Goal: Task Accomplishment & Management: Manage account settings

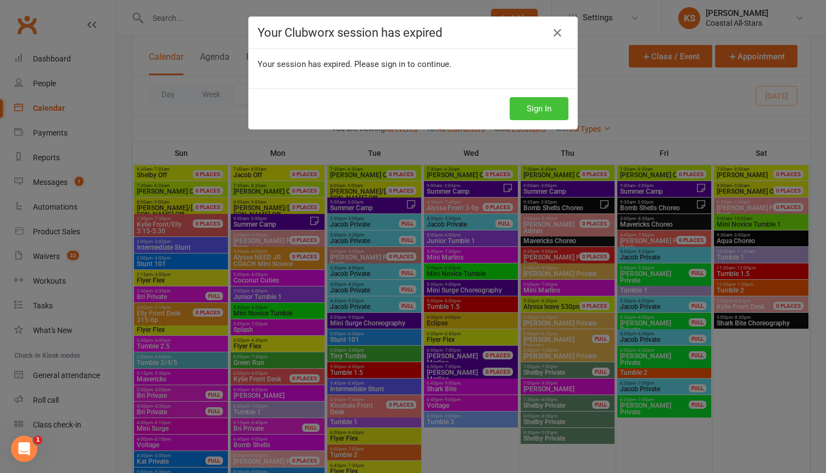
click at [534, 105] on button "Sign In" at bounding box center [539, 108] width 59 height 23
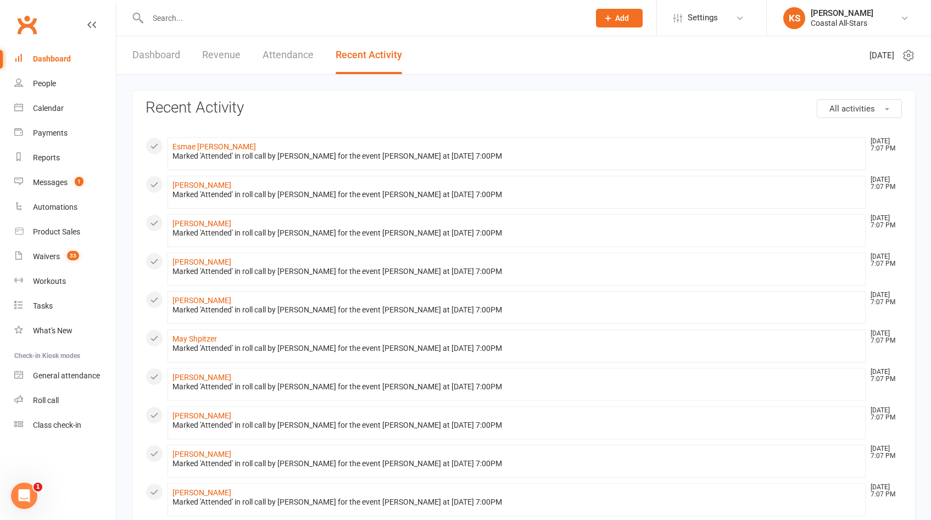
click at [174, 21] on input "text" at bounding box center [362, 17] width 437 height 15
paste input "[EMAIL_ADDRESS][DOMAIN_NAME]"
type input "daveleeusn@gmail.com"
click at [38, 257] on div "Waivers" at bounding box center [46, 256] width 27 height 9
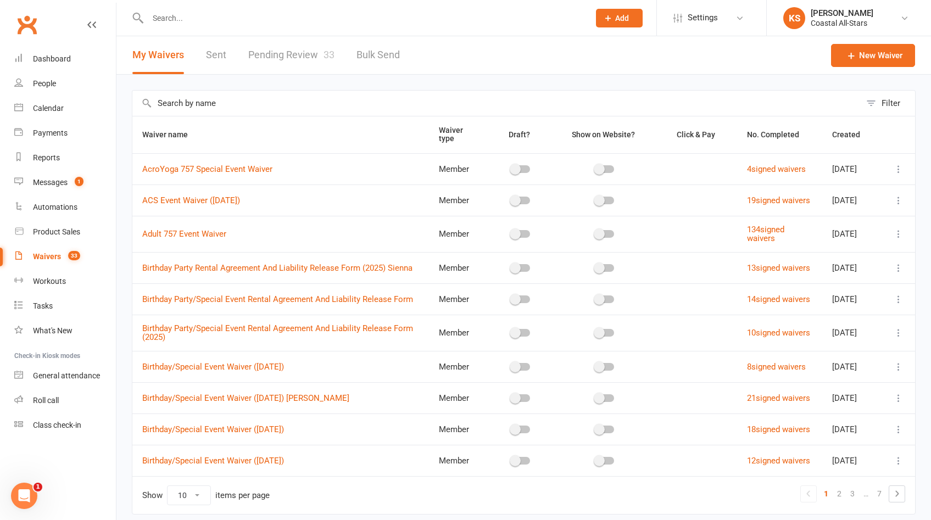
click at [275, 61] on link "Pending Review 33" at bounding box center [291, 55] width 86 height 38
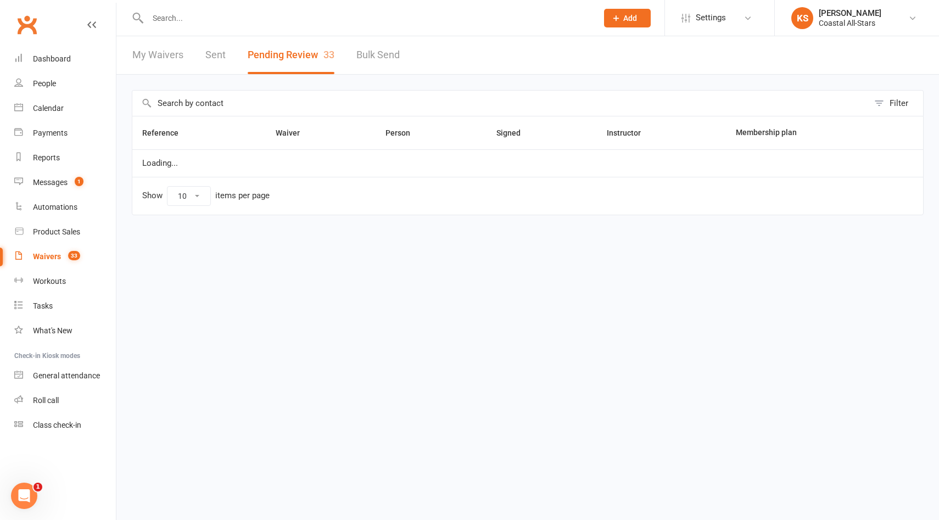
select select "25"
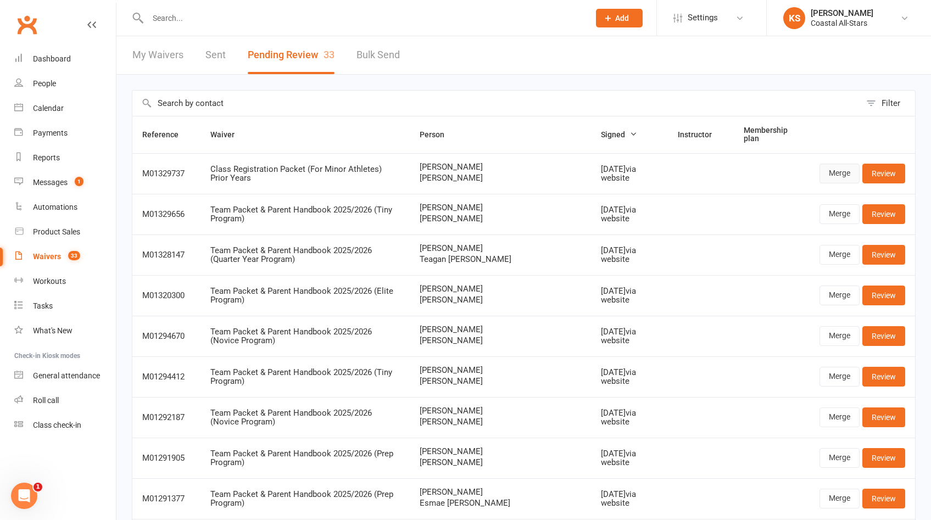
click at [845, 177] on link "Merge" at bounding box center [839, 174] width 40 height 20
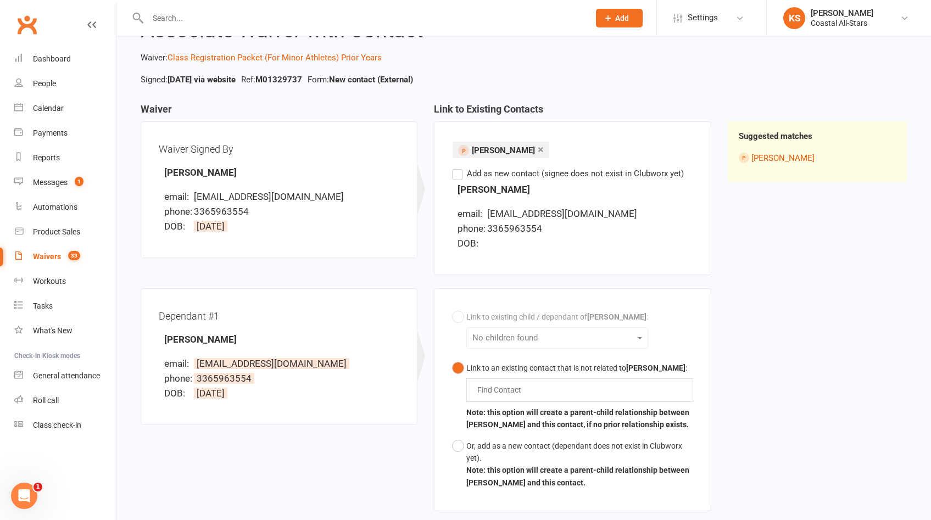
scroll to position [53, 0]
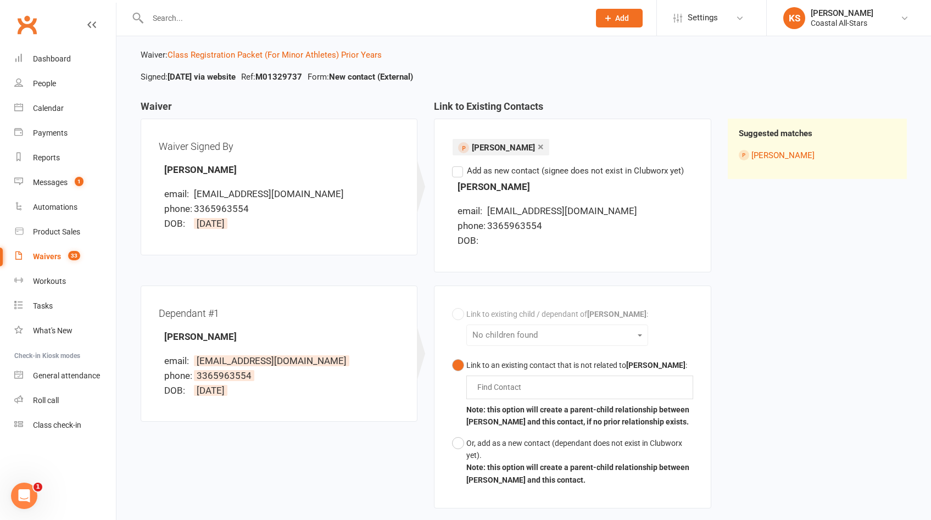
click at [460, 172] on label "Add as new contact (signee does not exist in Clubworx yet)" at bounding box center [568, 170] width 232 height 13
click at [459, 164] on input "Add as new contact (signee does not exist in Clubworx yet)" at bounding box center [455, 164] width 7 height 0
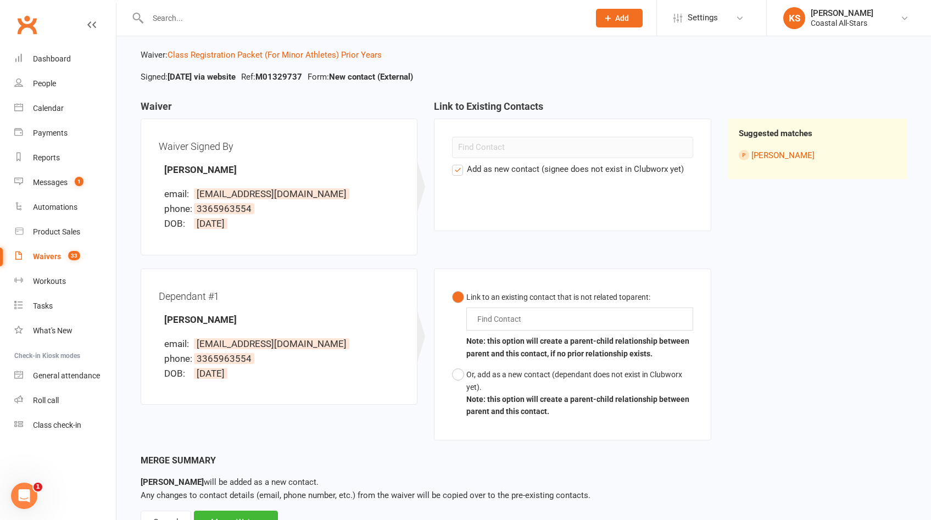
click at [490, 321] on input "text" at bounding box center [501, 318] width 51 height 13
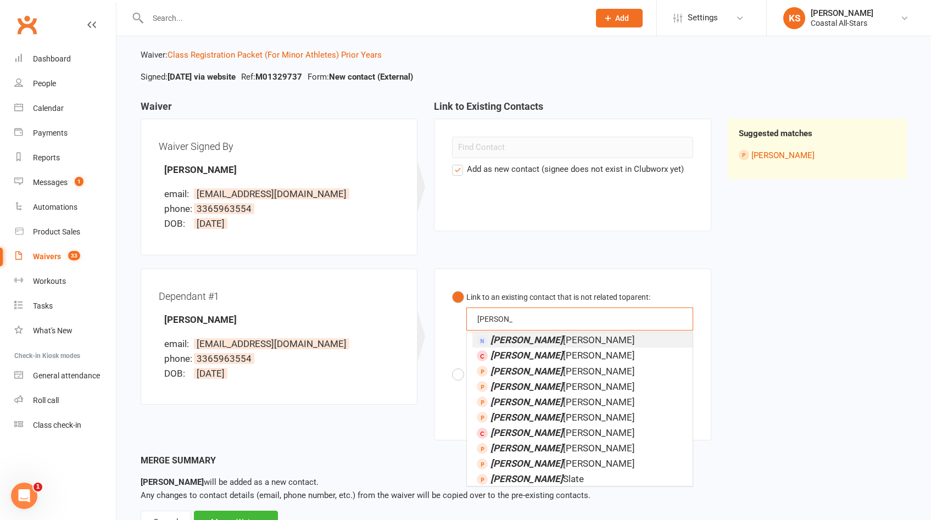
click at [452, 287] on button "Link to an existing contact that is not related to parent : Elizabeth Elizabeth…" at bounding box center [572, 326] width 241 height 78
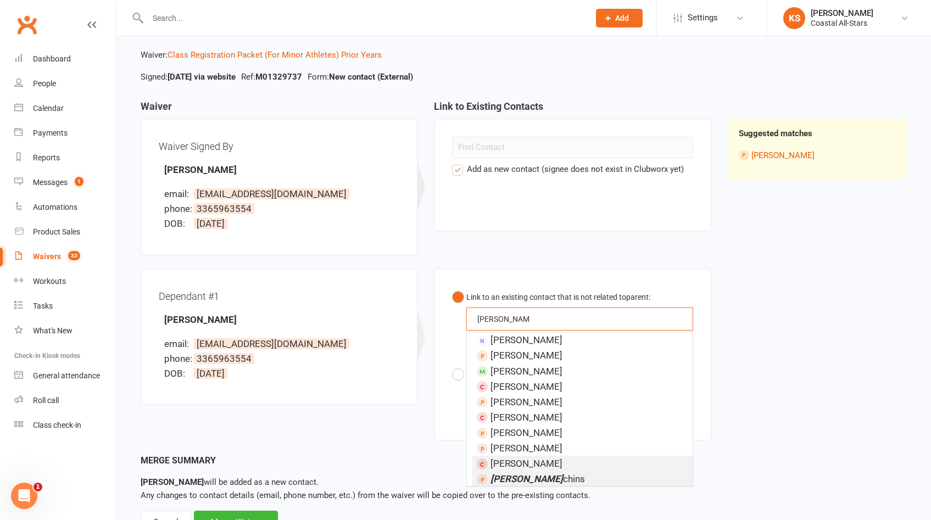
scroll to position [3, 0]
type input "Elizabeth hou"
click at [505, 479] on em "Elizabeth Hou" at bounding box center [526, 478] width 72 height 11
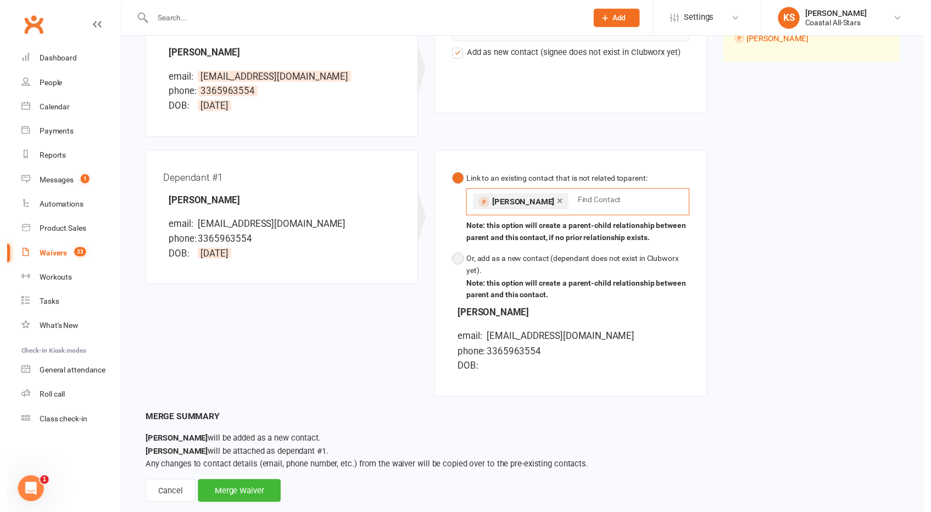
scroll to position [192, 0]
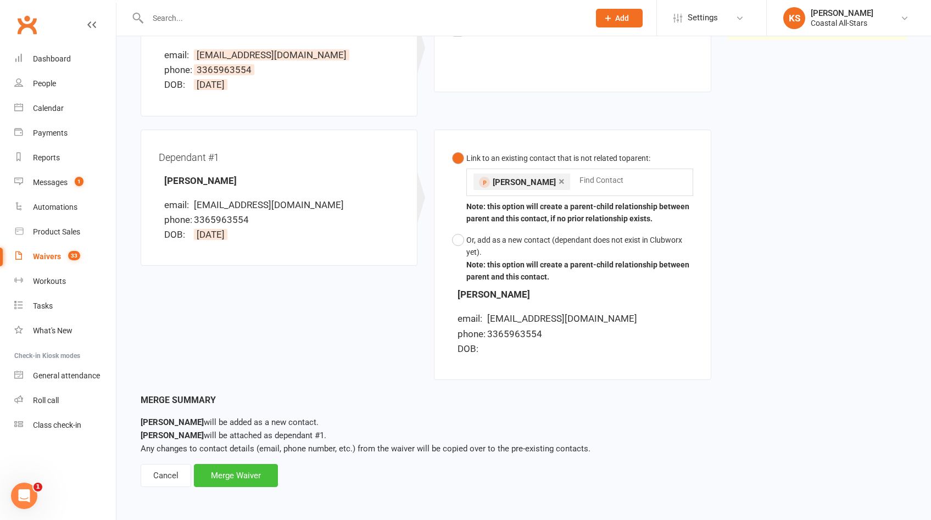
click at [245, 481] on div "Merge Waiver" at bounding box center [236, 475] width 84 height 23
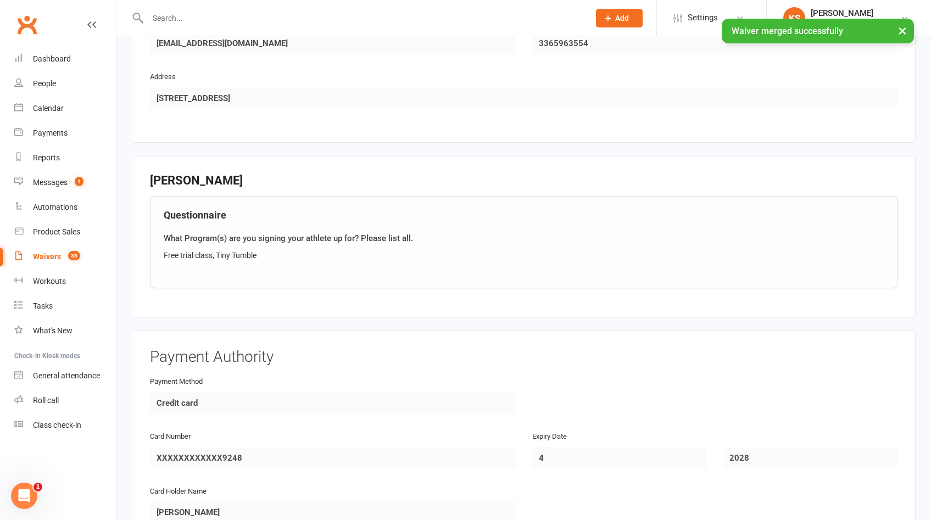
scroll to position [1300, 0]
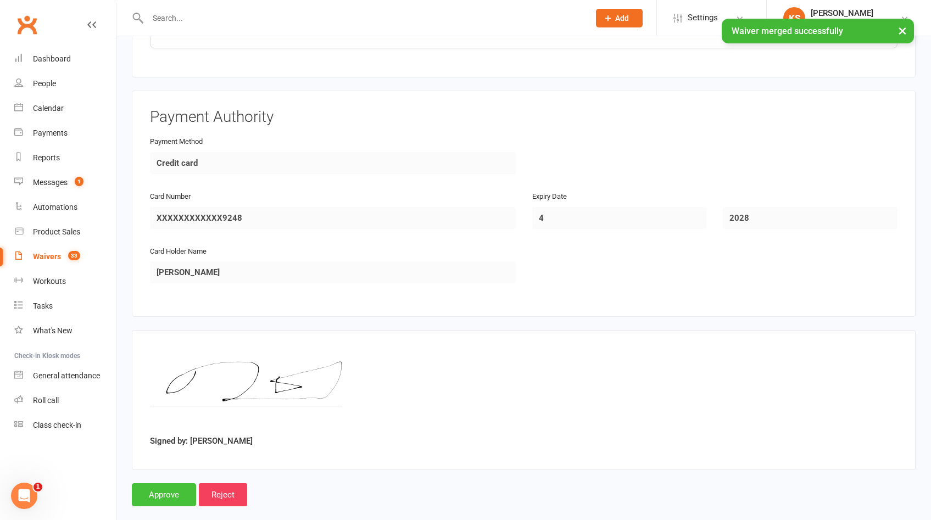
click at [164, 483] on input "Approve" at bounding box center [164, 494] width 64 height 23
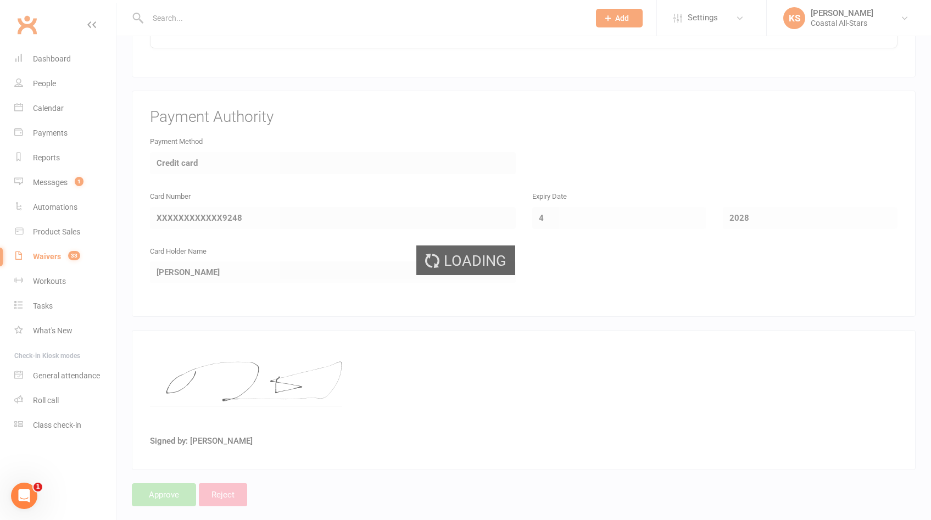
select select "25"
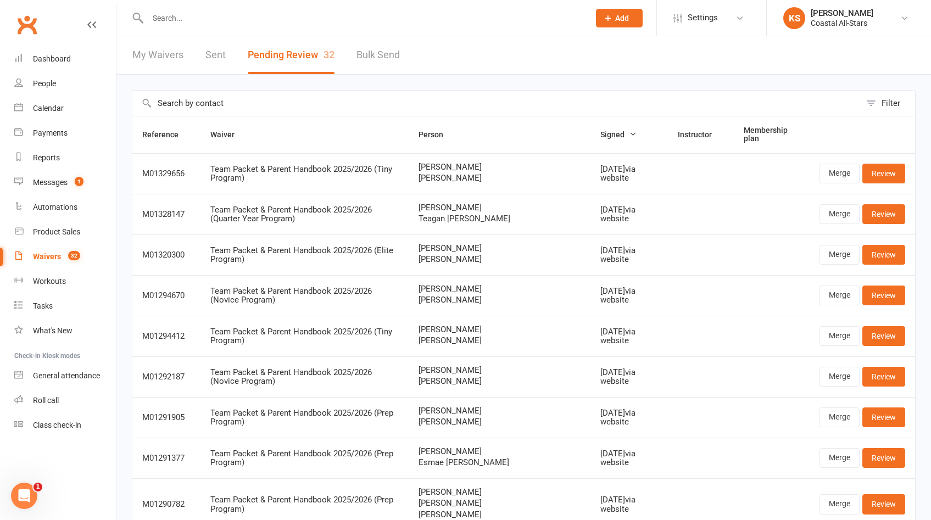
click at [264, 21] on input "text" at bounding box center [362, 17] width 437 height 15
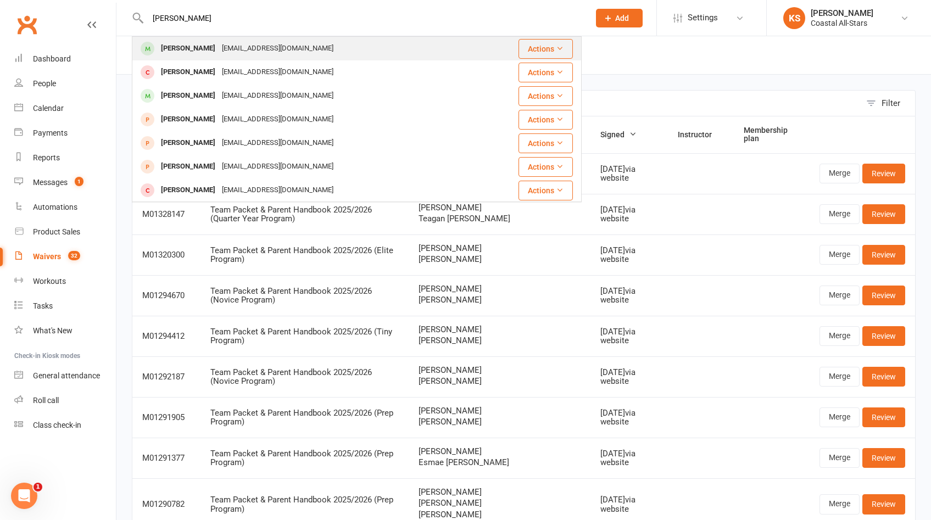
type input "Landry Lopretto"
click at [270, 46] on div "Melissalopretto@yahoo.com" at bounding box center [278, 49] width 118 height 16
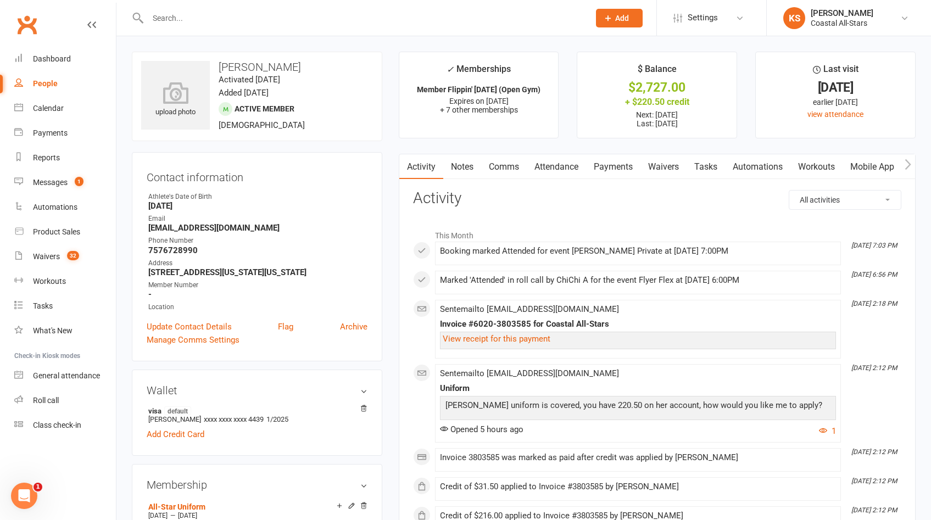
click at [617, 169] on link "Payments" at bounding box center [613, 166] width 54 height 25
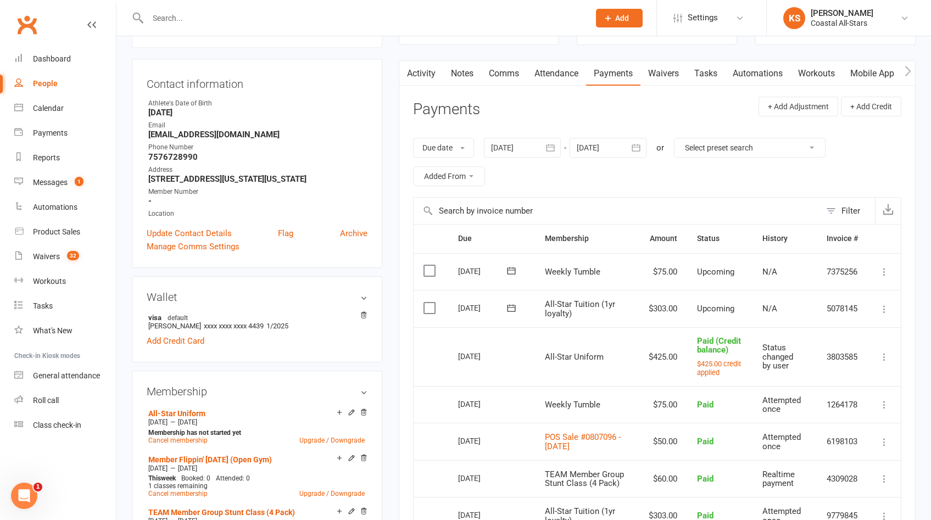
scroll to position [94, 0]
click at [884, 308] on icon at bounding box center [884, 308] width 11 height 11
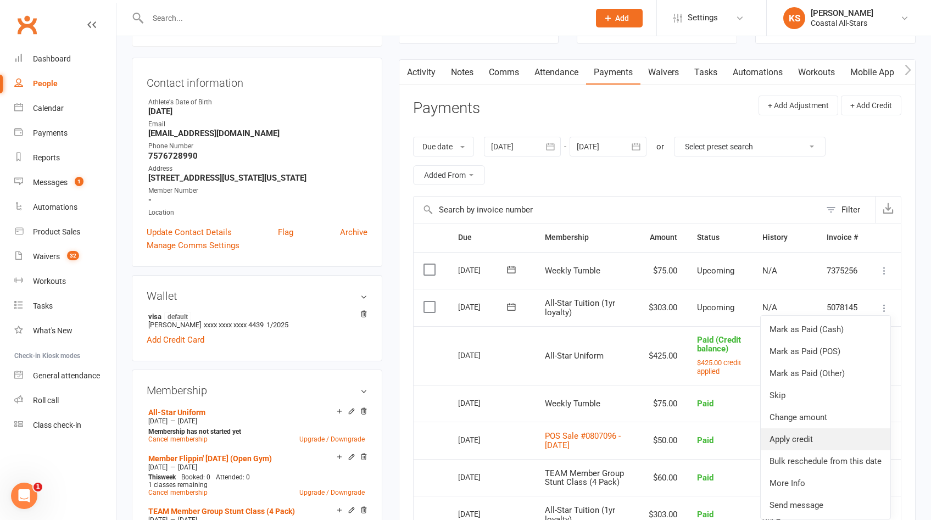
click at [818, 433] on link "Apply credit" at bounding box center [826, 439] width 130 height 22
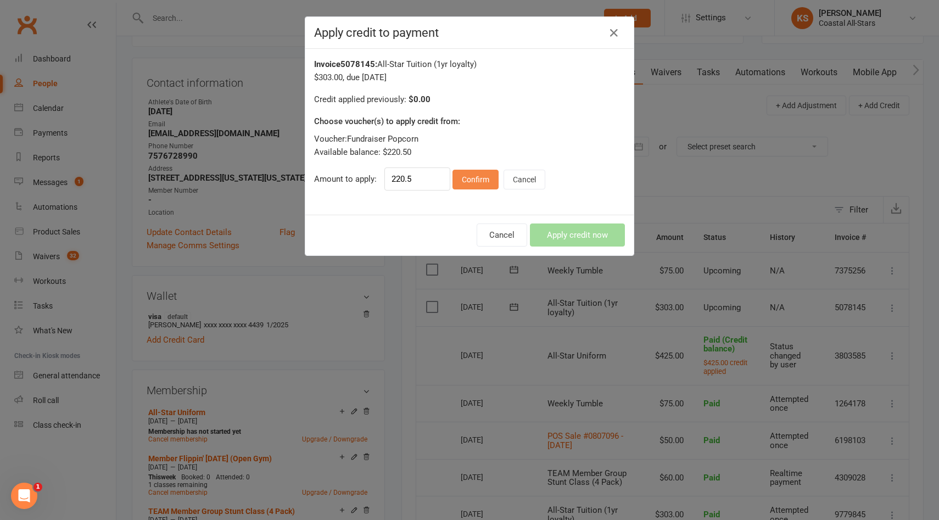
click at [472, 172] on button "Confirm" at bounding box center [476, 180] width 46 height 20
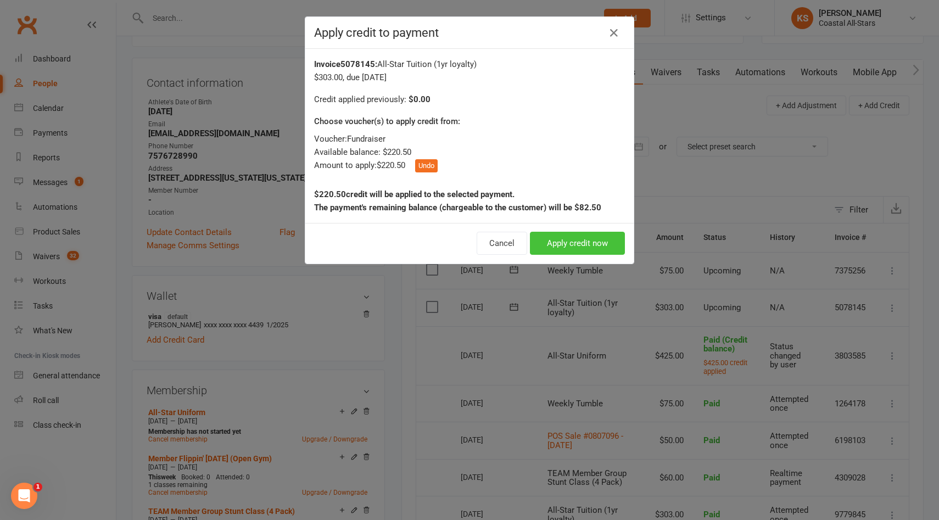
click at [556, 239] on button "Apply credit now" at bounding box center [577, 243] width 95 height 23
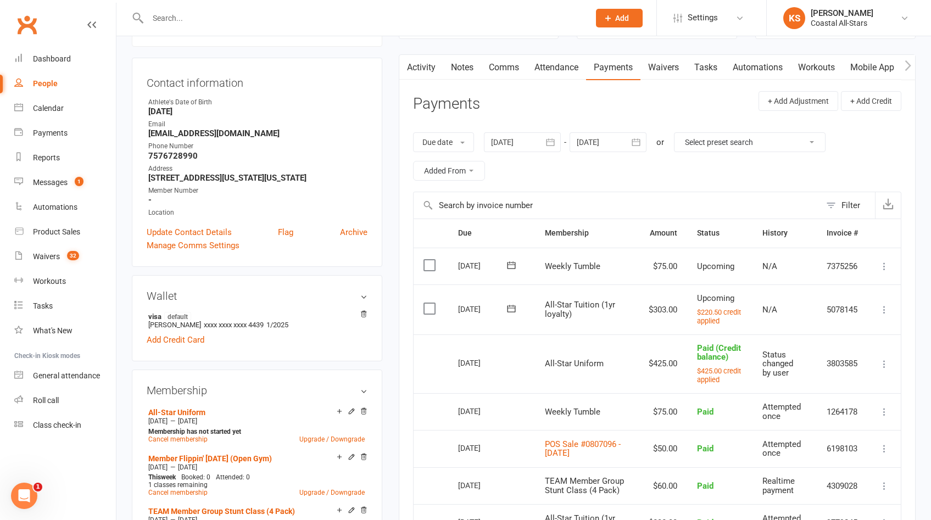
click at [499, 20] on input "text" at bounding box center [362, 17] width 437 height 15
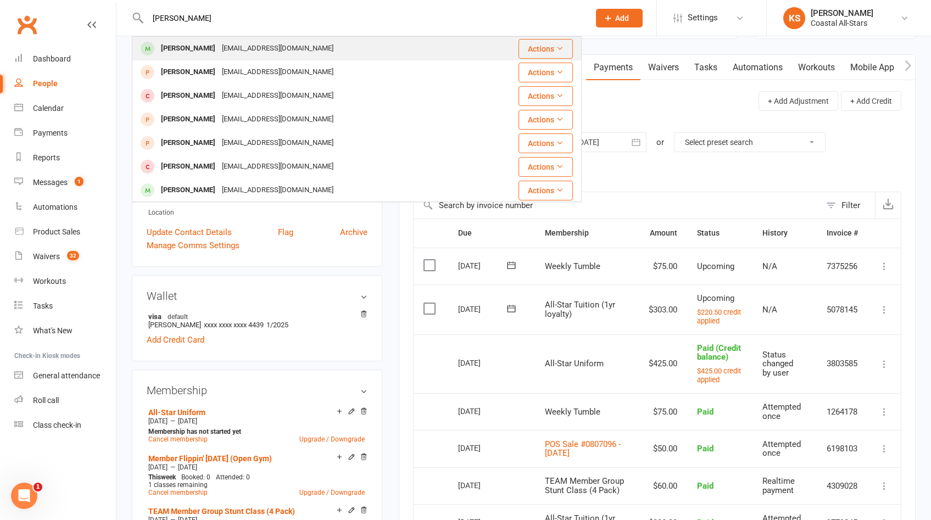
type input "emerson carter"
click at [506, 46] on div "Actions" at bounding box center [539, 49] width 66 height 20
click at [506, 51] on td "Actions" at bounding box center [543, 49] width 75 height 24
click at [278, 49] on div "Anoel023@gmail.com" at bounding box center [278, 49] width 118 height 16
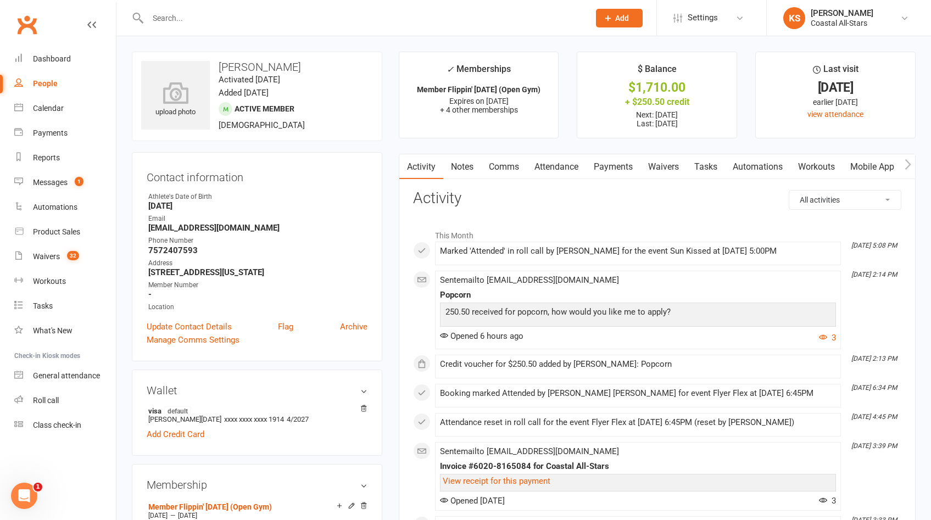
click at [615, 166] on link "Payments" at bounding box center [613, 166] width 54 height 25
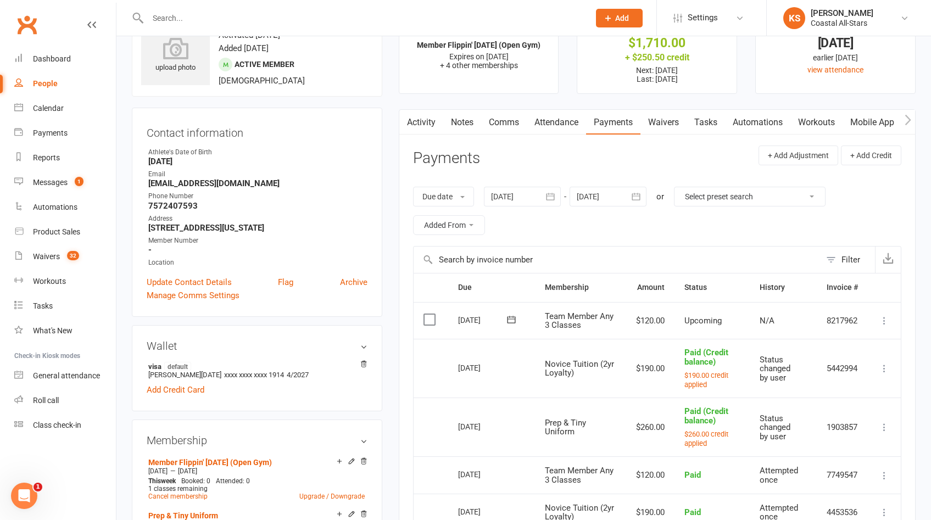
scroll to position [45, 0]
click at [591, 198] on div at bounding box center [607, 196] width 77 height 20
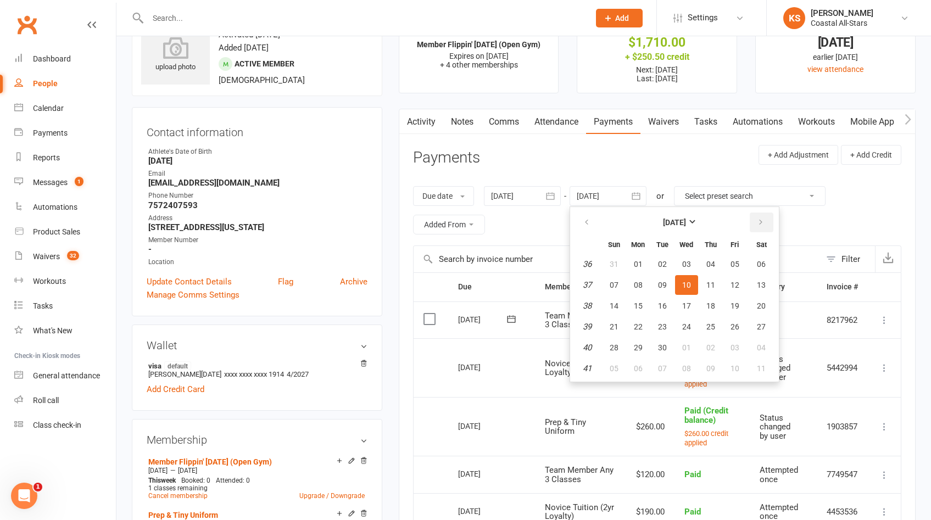
click at [762, 230] on button "button" at bounding box center [762, 223] width 24 height 20
click at [614, 367] on span "30" at bounding box center [614, 368] width 9 height 9
type input "30 Nov 2025"
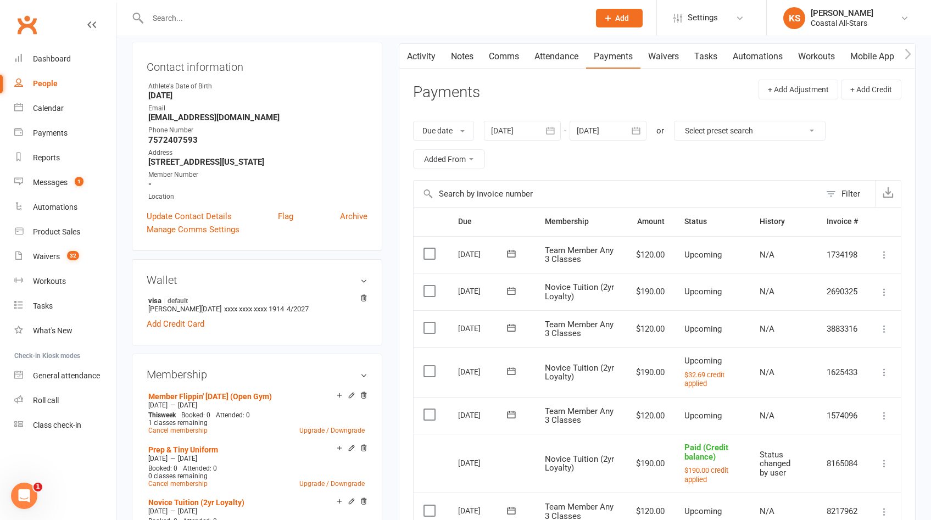
scroll to position [109, 0]
click at [888, 373] on icon at bounding box center [884, 373] width 11 height 11
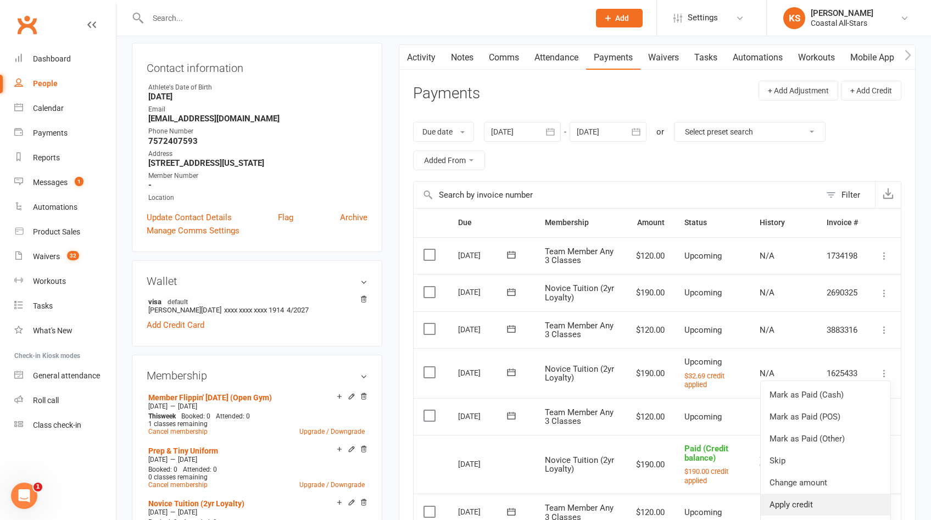
click at [803, 500] on link "Apply credit" at bounding box center [826, 505] width 130 height 22
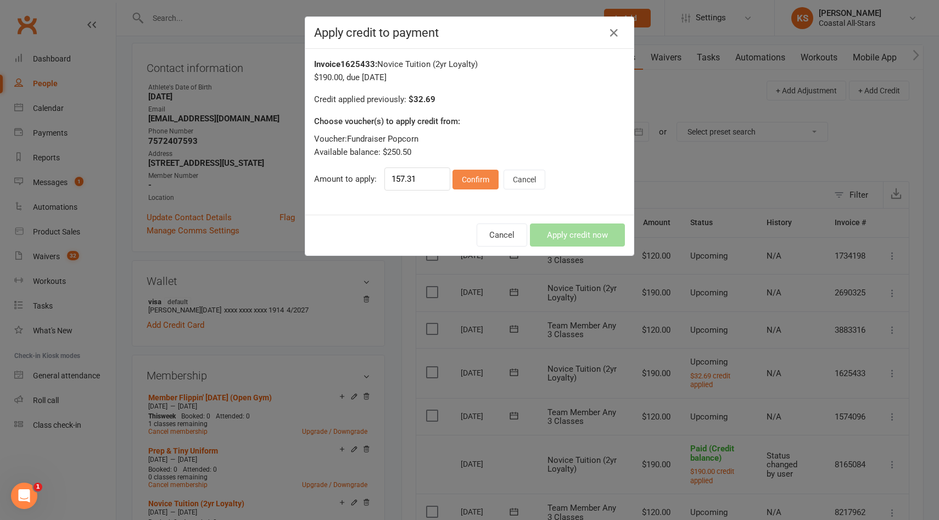
click at [474, 176] on button "Confirm" at bounding box center [476, 180] width 46 height 20
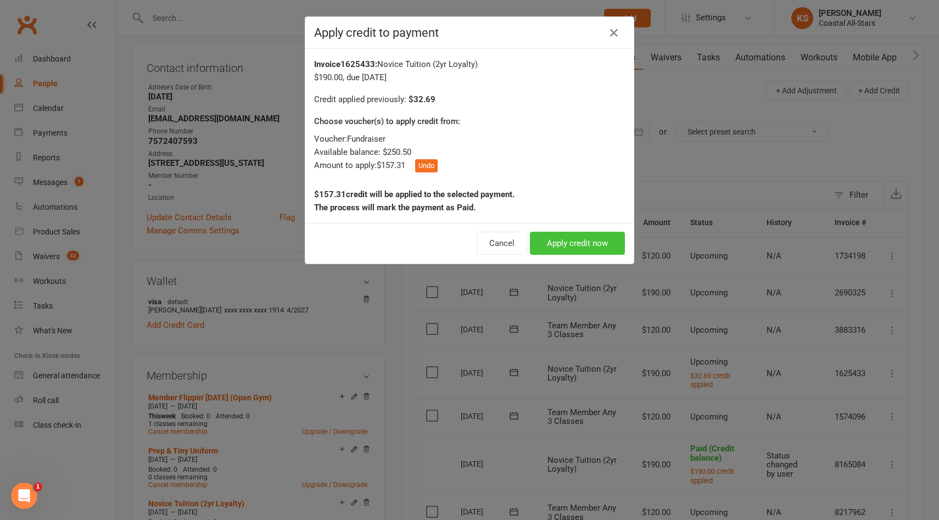
click at [543, 241] on button "Apply credit now" at bounding box center [577, 243] width 95 height 23
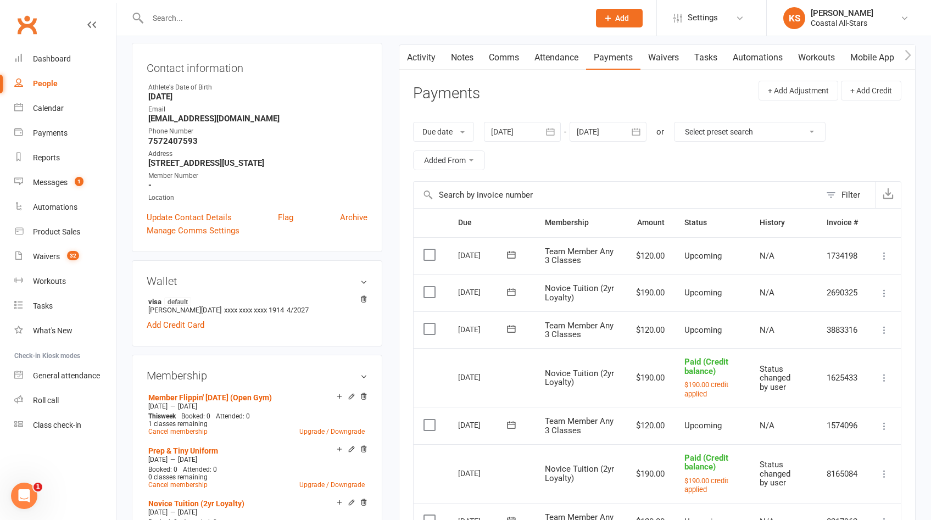
click at [889, 295] on icon at bounding box center [884, 293] width 11 height 11
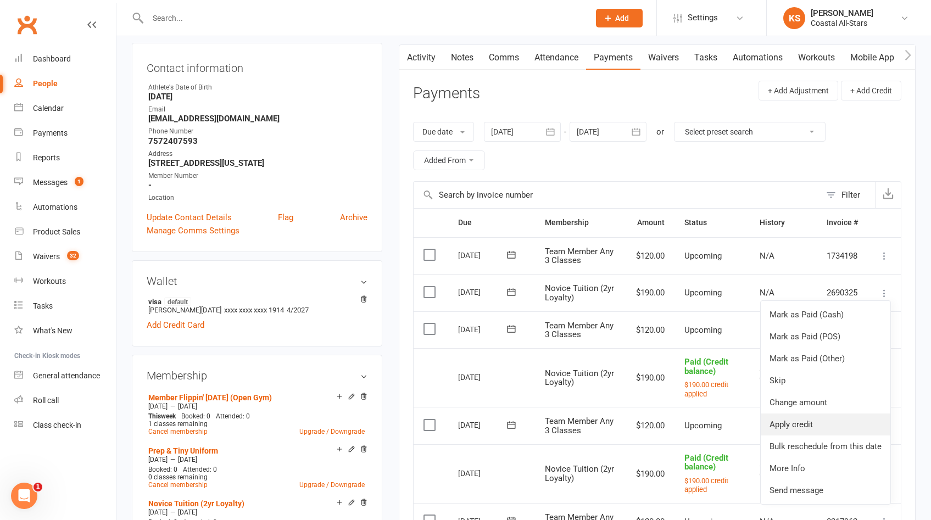
click at [817, 416] on link "Apply credit" at bounding box center [826, 425] width 130 height 22
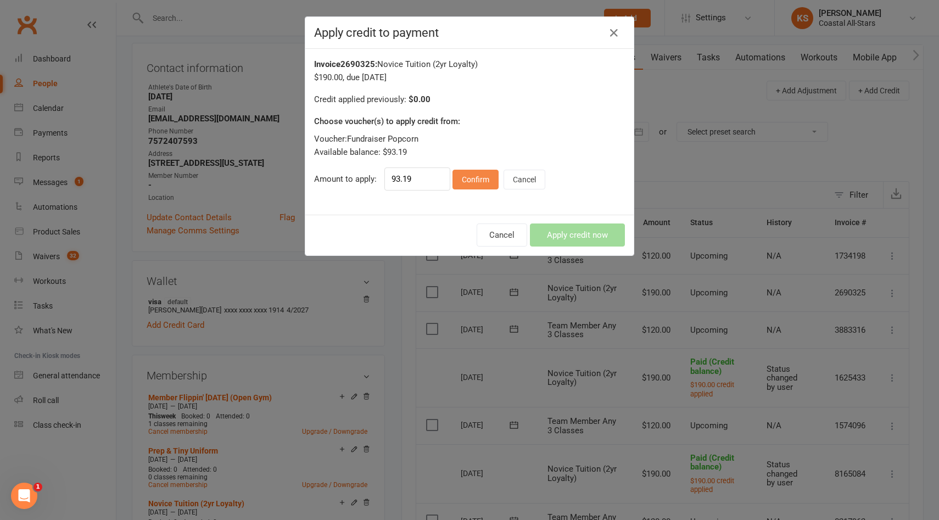
click at [474, 182] on button "Confirm" at bounding box center [476, 180] width 46 height 20
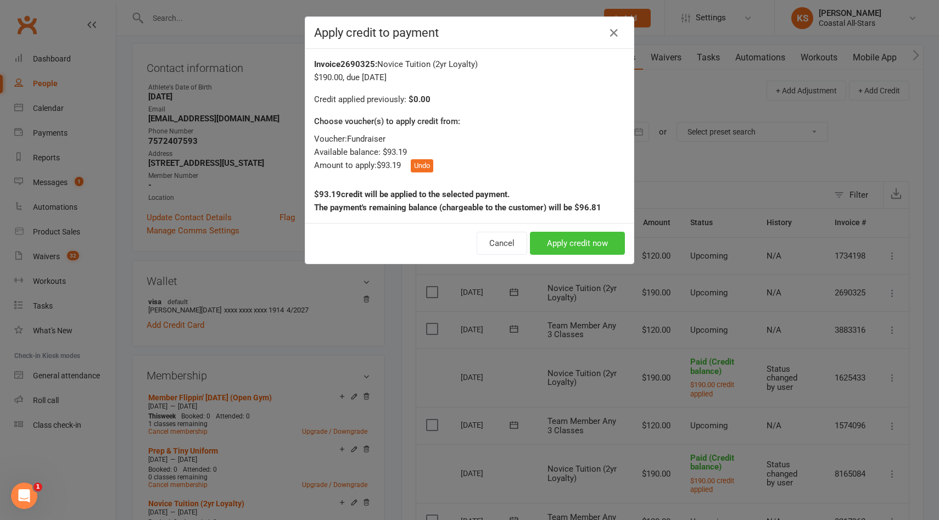
click at [541, 242] on button "Apply credit now" at bounding box center [577, 243] width 95 height 23
